Goal: Task Accomplishment & Management: Understand process/instructions

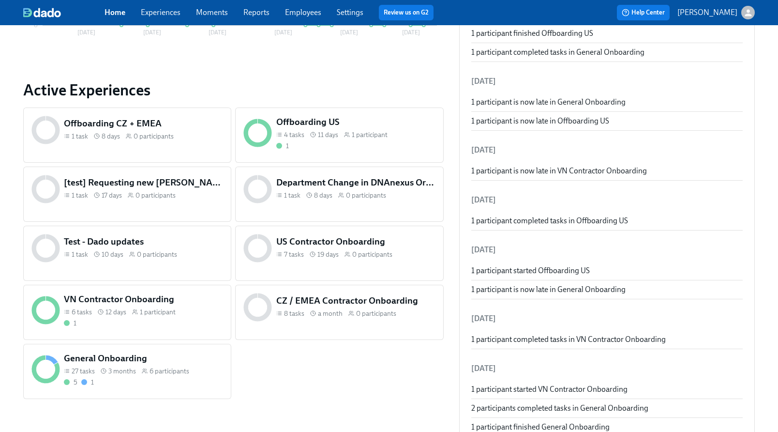
scroll to position [345, 0]
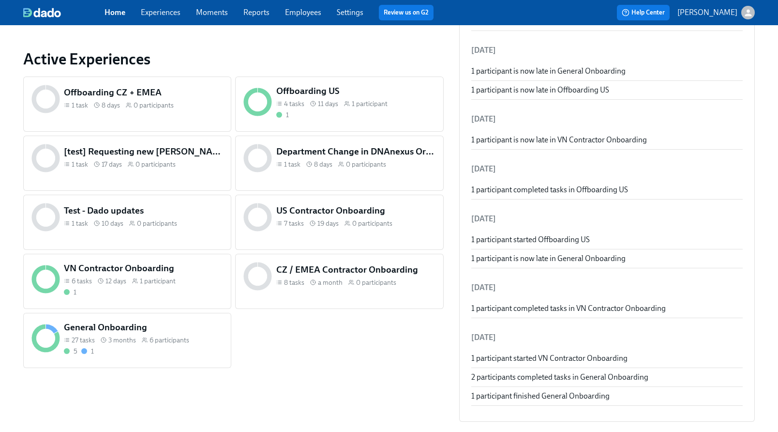
click at [315, 211] on h5 "US Contractor Onboarding" at bounding box center [355, 210] width 159 height 13
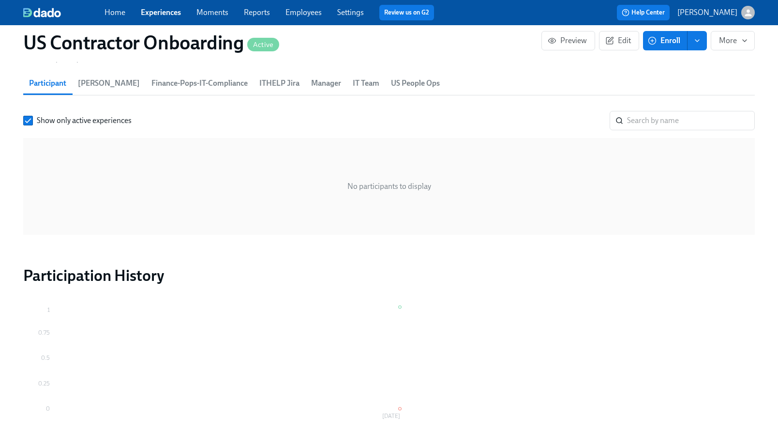
scroll to position [736, 0]
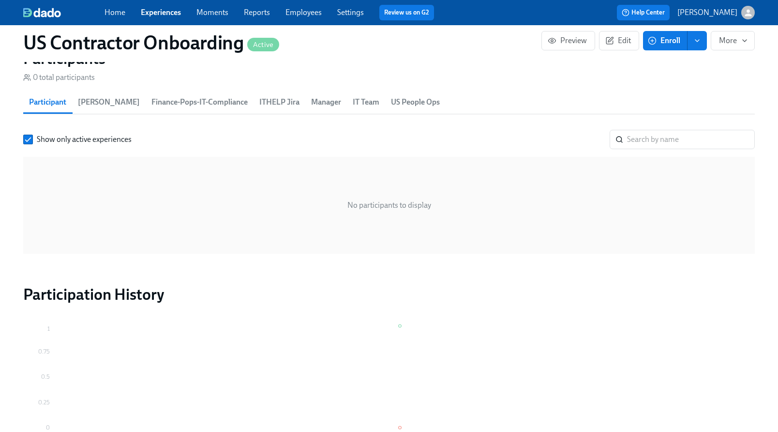
click at [259, 99] on span "ITHELP Jira" at bounding box center [279, 102] width 40 height 14
click at [180, 104] on span "Finance-Pops-IT-Compliance" at bounding box center [199, 102] width 96 height 14
click at [73, 98] on button "[PERSON_NAME]" at bounding box center [109, 101] width 74 height 23
click at [391, 101] on span "US People Ops" at bounding box center [415, 102] width 49 height 14
click at [353, 101] on span "IT Team" at bounding box center [366, 102] width 27 height 14
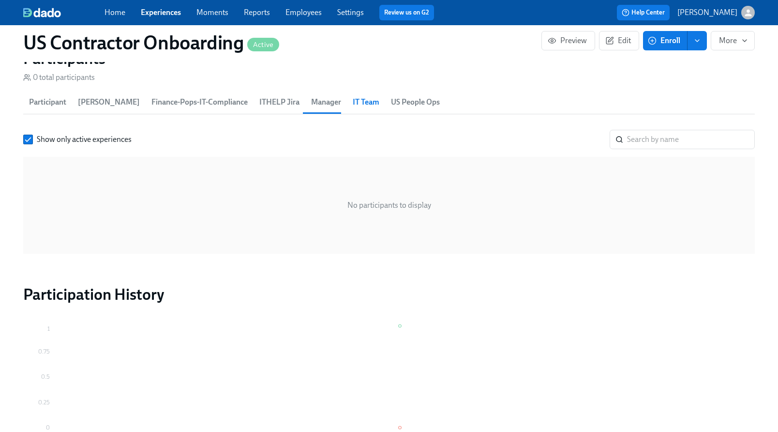
click at [311, 101] on span "Manager" at bounding box center [326, 102] width 30 height 14
click at [60, 107] on span "Participant" at bounding box center [47, 102] width 37 height 14
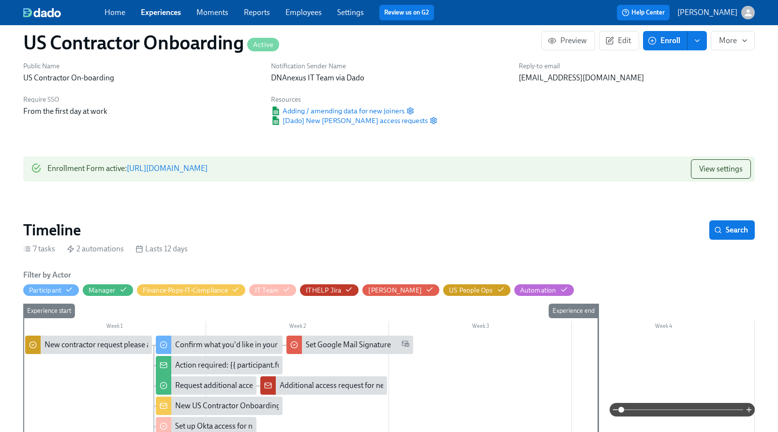
scroll to position [0, 0]
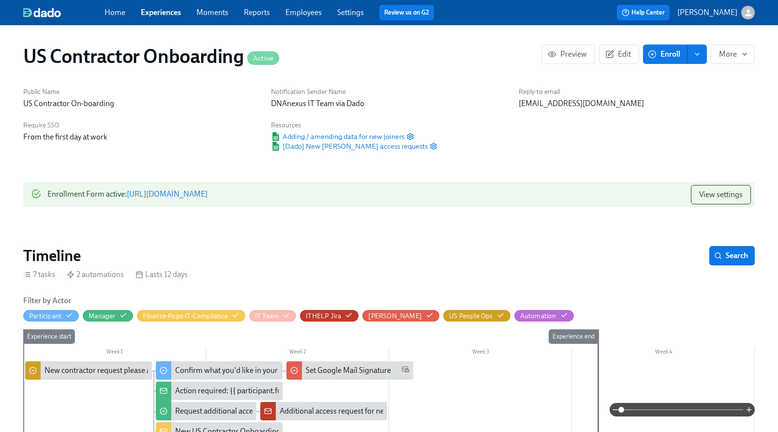
click at [164, 13] on link "Experiences" at bounding box center [161, 12] width 40 height 9
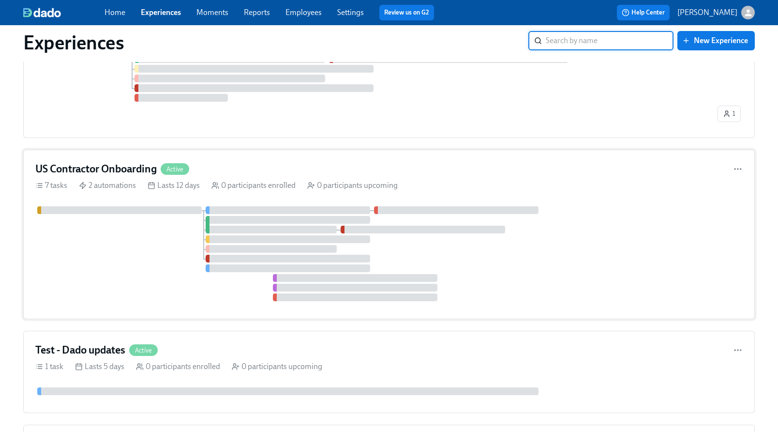
scroll to position [508, 0]
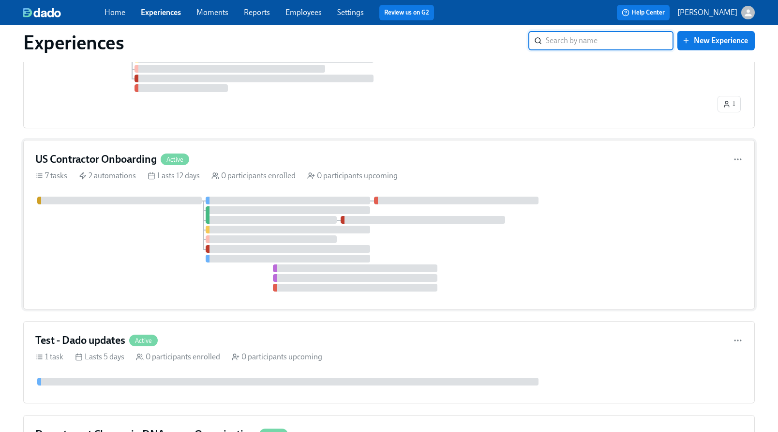
click at [116, 155] on h4 "US Contractor Onboarding" at bounding box center [95, 159] width 121 height 15
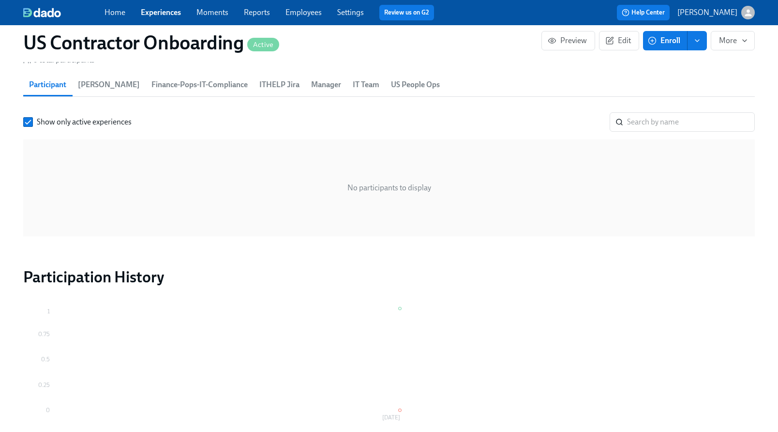
scroll to position [702, 0]
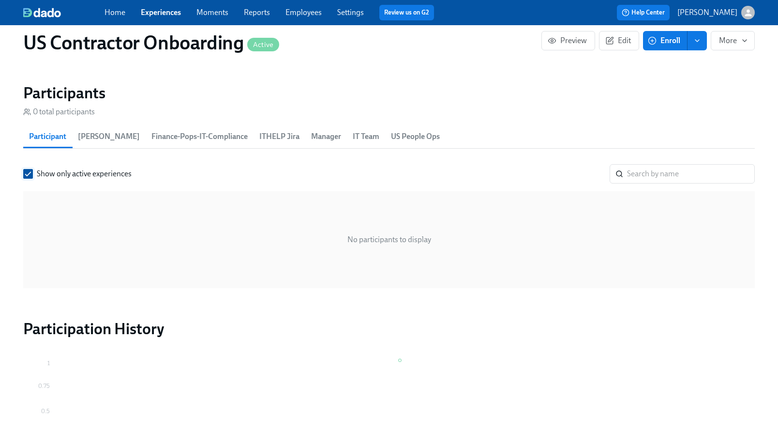
click at [103, 171] on span "Show only active experiences" at bounding box center [84, 173] width 95 height 11
click at [32, 171] on input "Show only active experiences" at bounding box center [28, 173] width 9 height 9
